Goal: Task Accomplishment & Management: Manage account settings

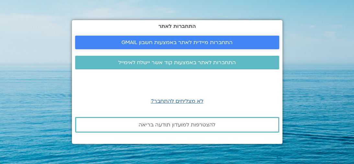
click at [191, 36] on link "התחברות מיידית לאתר באמצעות חשבון GMAIL" at bounding box center [177, 43] width 204 height 14
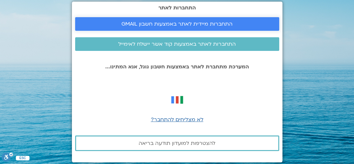
click at [196, 25] on span "התחברות מיידית לאתר באמצעות חשבון GMAIL" at bounding box center [177, 24] width 111 height 6
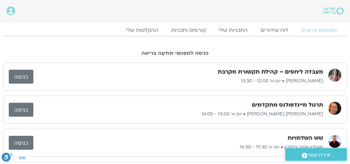
click at [25, 76] on link "כניסה" at bounding box center [21, 77] width 25 height 14
